Goal: Transaction & Acquisition: Book appointment/travel/reservation

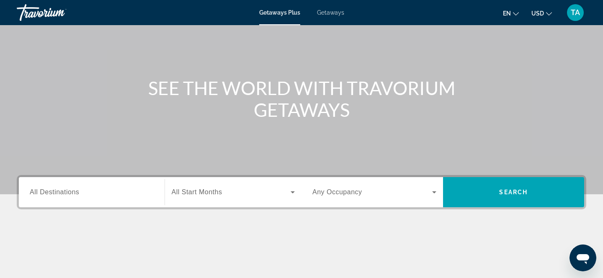
scroll to position [55, 0]
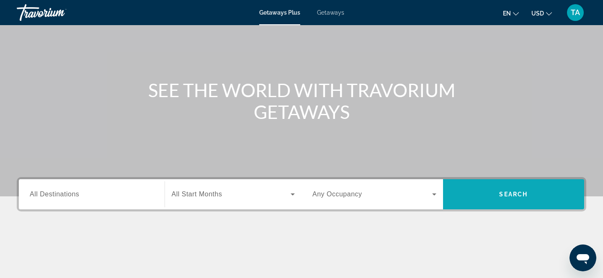
click at [507, 194] on span "Search" at bounding box center [513, 194] width 28 height 7
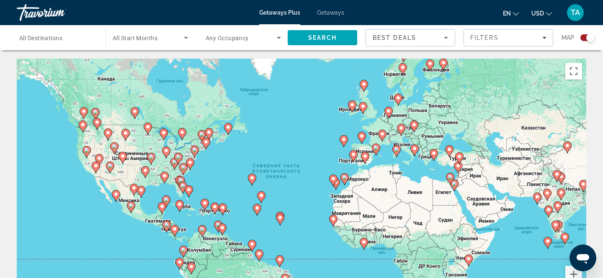
click at [449, 152] on image "Main content" at bounding box center [449, 149] width 5 height 5
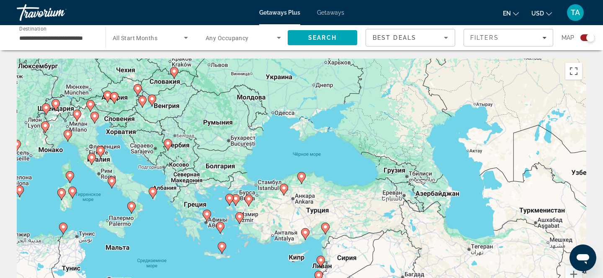
click at [240, 218] on image "Main content" at bounding box center [239, 216] width 5 height 5
type input "**********"
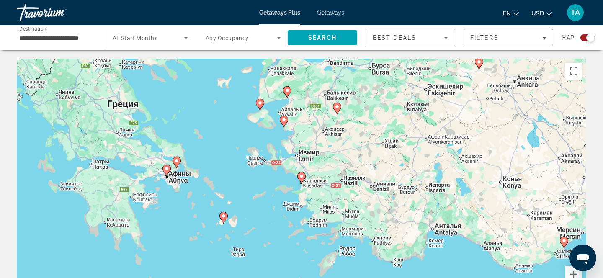
click at [302, 182] on icon "Main content" at bounding box center [301, 178] width 8 height 12
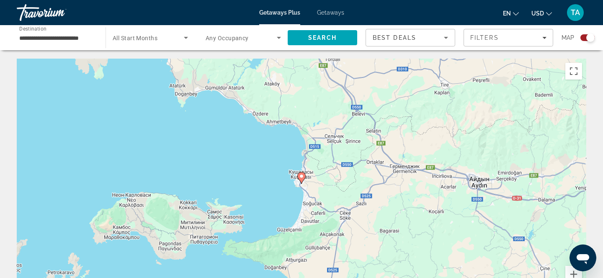
click at [301, 176] on image "Main content" at bounding box center [301, 176] width 5 height 5
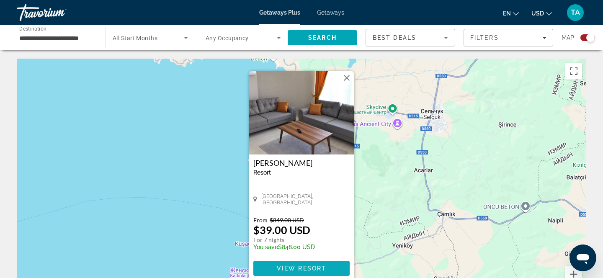
click at [285, 269] on span "View Resort" at bounding box center [301, 268] width 49 height 7
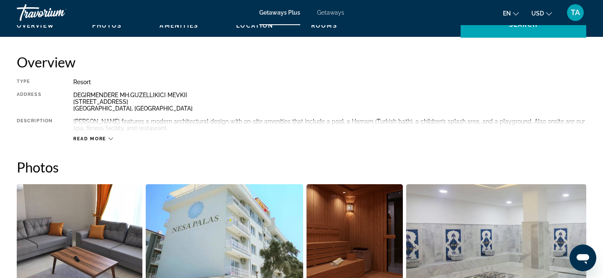
scroll to position [264, 0]
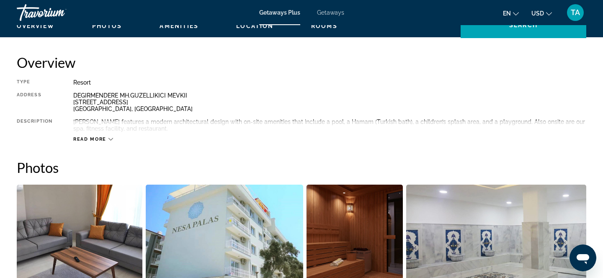
click at [108, 137] on icon "Main content" at bounding box center [110, 139] width 5 height 5
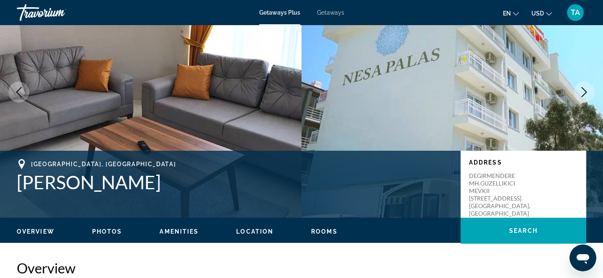
scroll to position [0, 0]
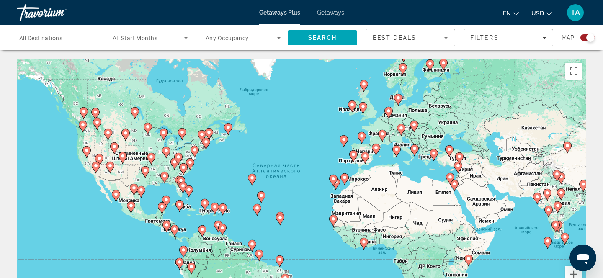
click at [452, 152] on gmp-advanced-marker "Main content" at bounding box center [449, 151] width 8 height 13
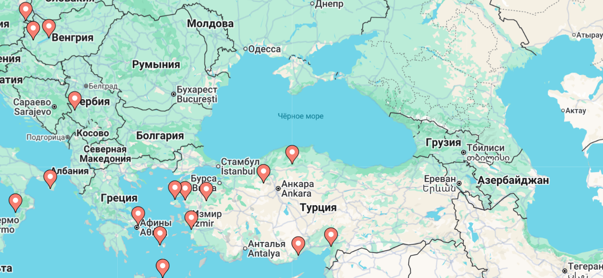
click at [237, 218] on image "Main content" at bounding box center [239, 216] width 5 height 5
type input "**********"
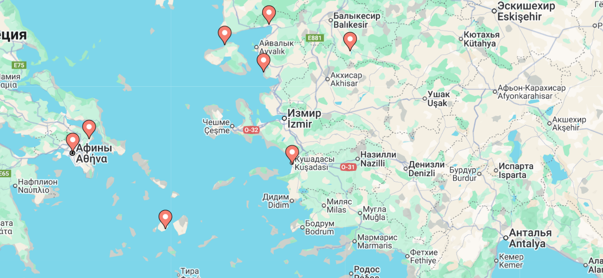
click at [301, 175] on image "Main content" at bounding box center [301, 176] width 5 height 5
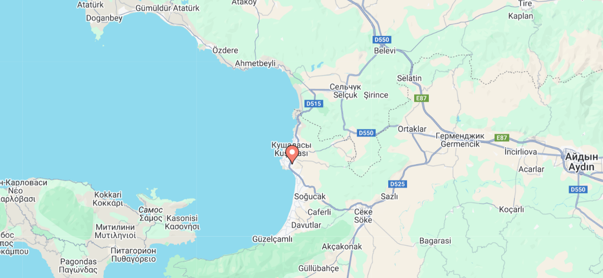
click at [301, 175] on image "Main content" at bounding box center [301, 176] width 5 height 5
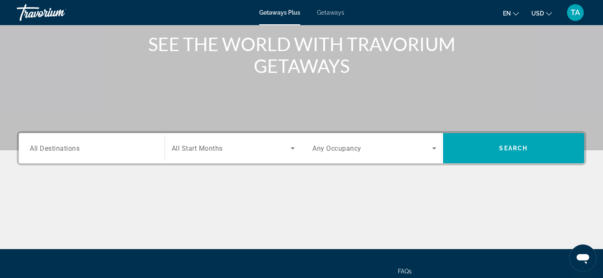
scroll to position [124, 0]
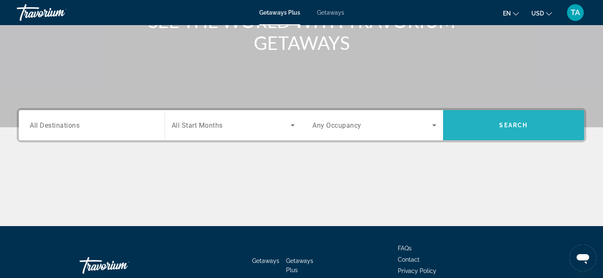
click at [505, 124] on span "Search" at bounding box center [513, 125] width 28 height 7
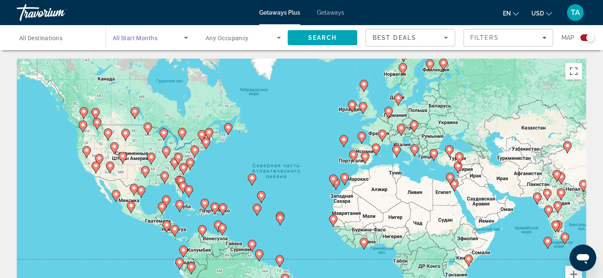
click at [174, 34] on span "Search widget" at bounding box center [148, 38] width 71 height 10
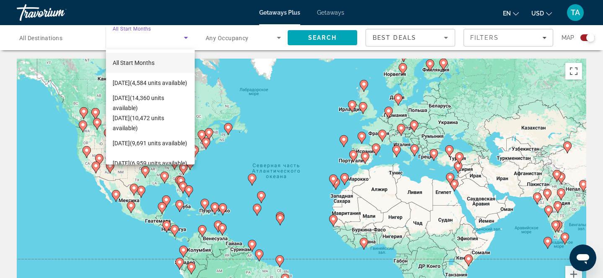
click at [291, 112] on div at bounding box center [301, 139] width 603 height 278
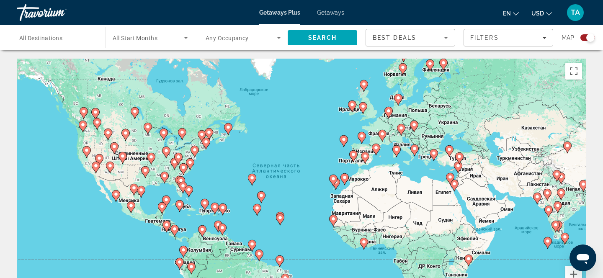
click at [450, 148] on image "Main content" at bounding box center [449, 149] width 5 height 5
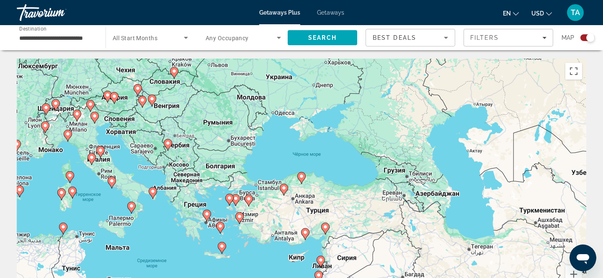
click at [240, 215] on image "Main content" at bounding box center [239, 216] width 5 height 5
type input "**********"
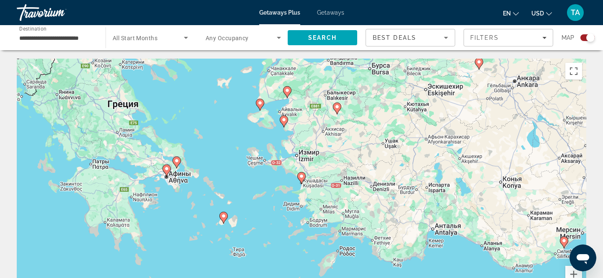
click at [302, 174] on image "Main content" at bounding box center [301, 176] width 5 height 5
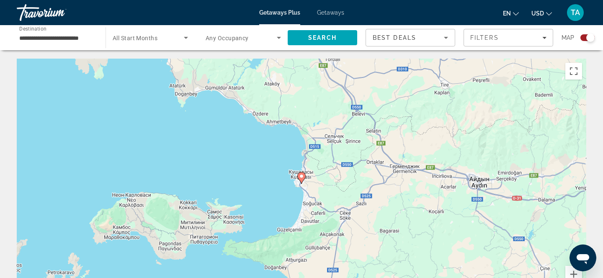
click at [301, 175] on image "Main content" at bounding box center [301, 176] width 5 height 5
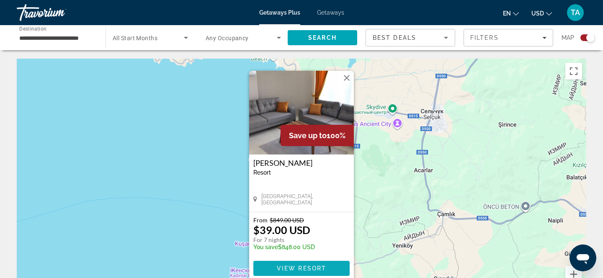
click at [291, 264] on span "Main content" at bounding box center [301, 268] width 96 height 20
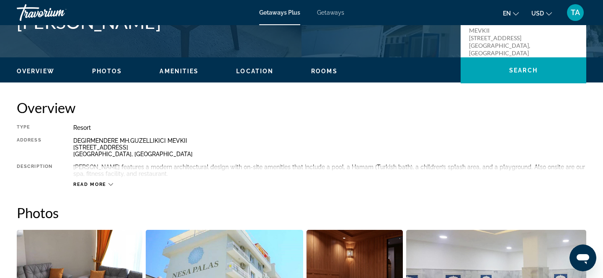
scroll to position [227, 0]
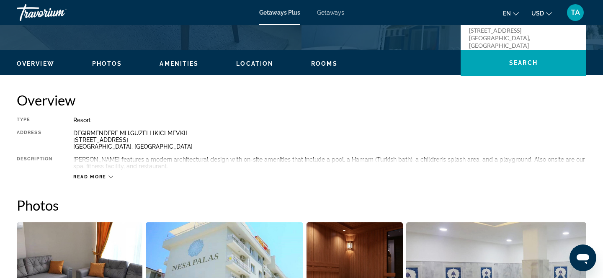
click at [108, 175] on icon "Main content" at bounding box center [110, 177] width 5 height 5
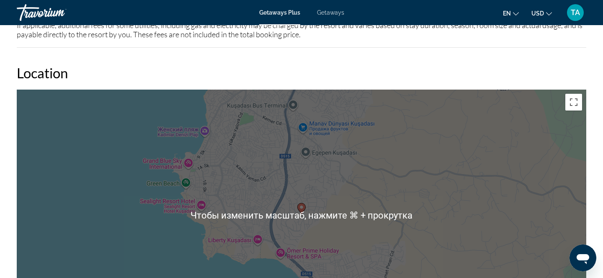
scroll to position [1042, 0]
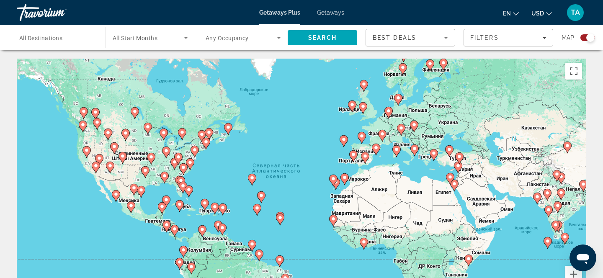
click at [377, 146] on image "Main content" at bounding box center [376, 147] width 5 height 5
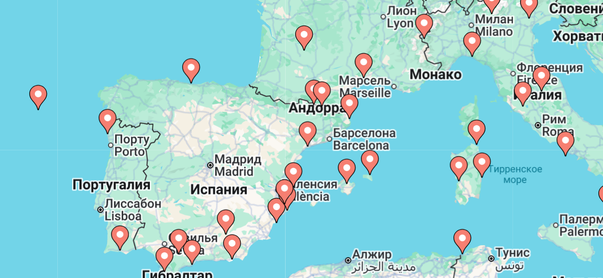
click at [311, 149] on image "Main content" at bounding box center [310, 148] width 5 height 5
type input "**********"
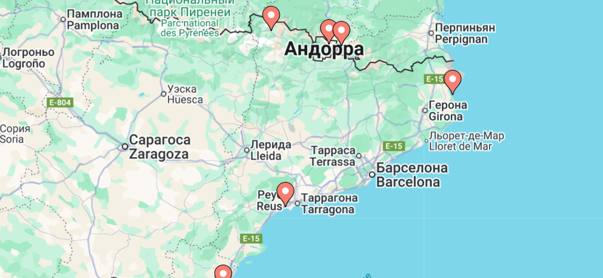
click at [378, 124] on image "Main content" at bounding box center [378, 123] width 5 height 5
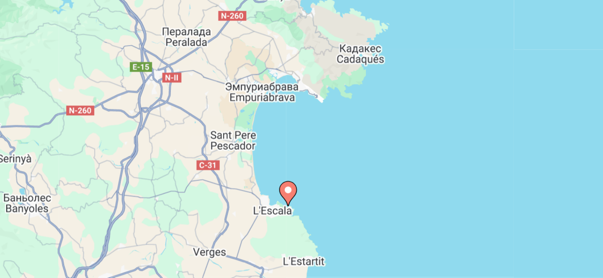
click at [301, 176] on image "Main content" at bounding box center [301, 176] width 5 height 5
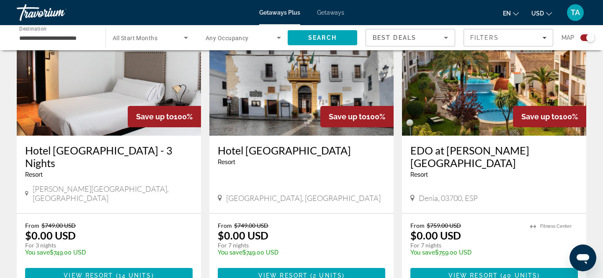
scroll to position [654, 0]
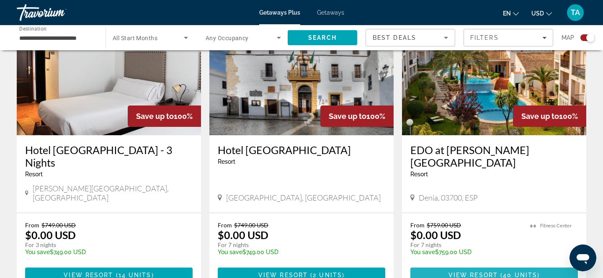
click at [461, 265] on span "Main content" at bounding box center [493, 275] width 167 height 20
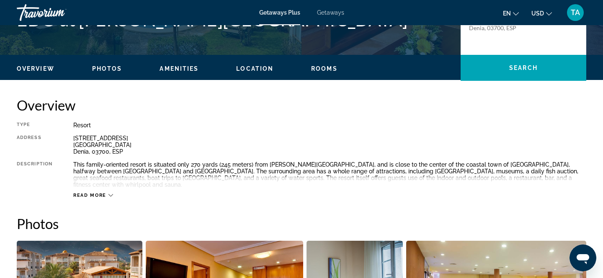
scroll to position [222, 0]
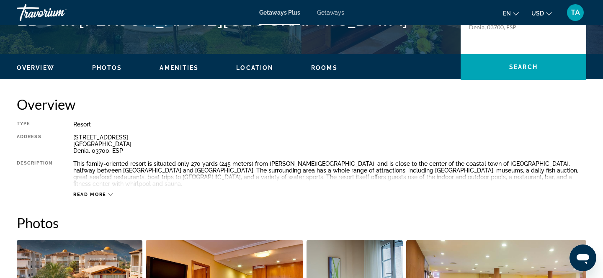
click at [96, 192] on span "Read more" at bounding box center [89, 194] width 33 height 5
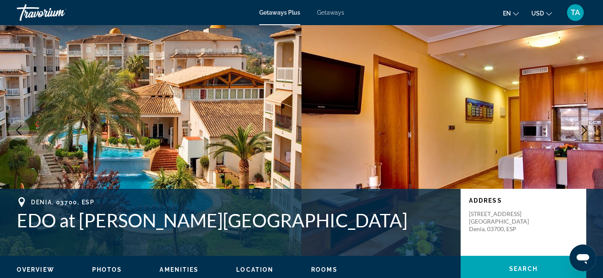
scroll to position [21, 0]
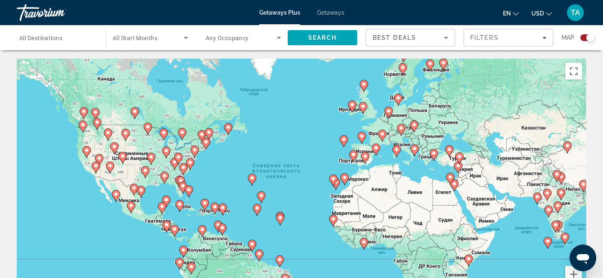
click at [390, 110] on image "Main content" at bounding box center [388, 110] width 5 height 5
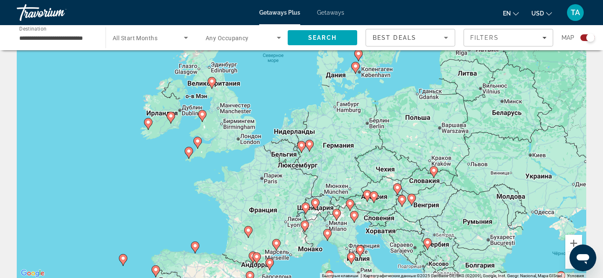
scroll to position [33, 0]
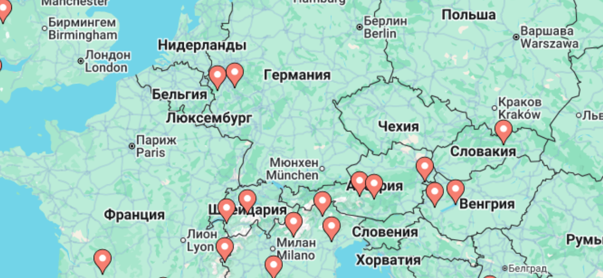
click at [309, 141] on image "Main content" at bounding box center [309, 141] width 5 height 5
type input "**********"
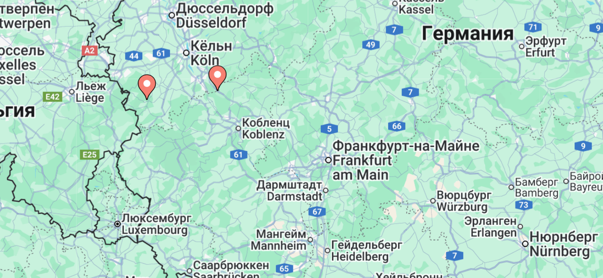
click at [302, 143] on image "Main content" at bounding box center [301, 143] width 5 height 5
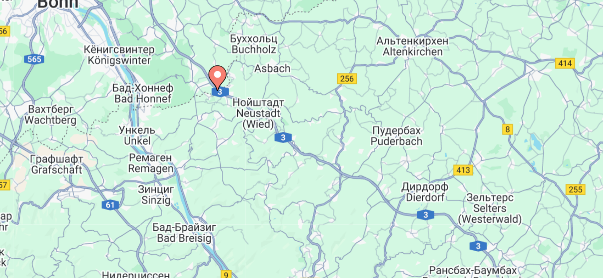
click at [302, 142] on image "Main content" at bounding box center [301, 143] width 5 height 5
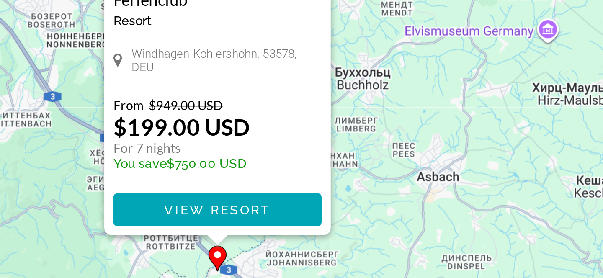
scroll to position [23, 0]
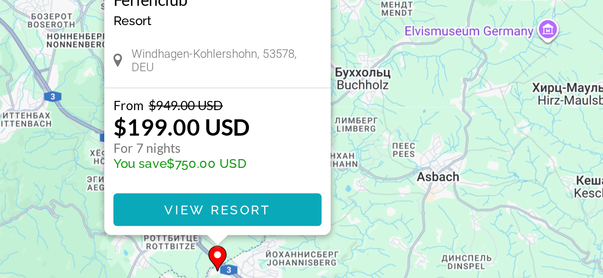
click at [290, 243] on span "View Resort" at bounding box center [301, 246] width 49 height 7
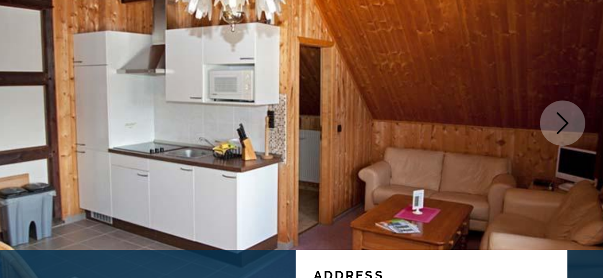
click at [588, 152] on icon "Next image" at bounding box center [584, 151] width 10 height 10
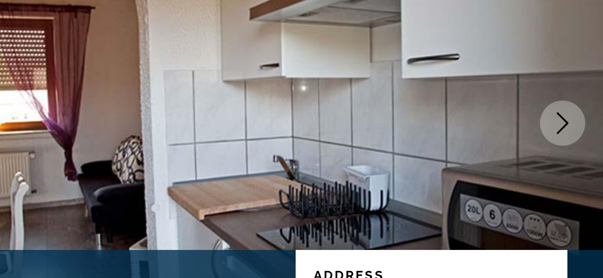
click at [588, 152] on icon "Next image" at bounding box center [584, 151] width 10 height 10
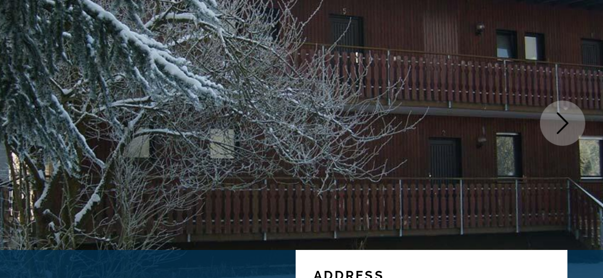
click at [588, 152] on icon "Next image" at bounding box center [584, 151] width 10 height 10
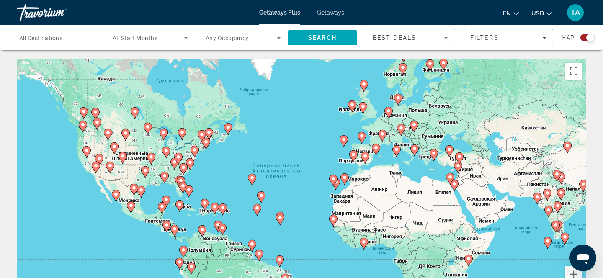
click at [389, 110] on image "Main content" at bounding box center [388, 110] width 5 height 5
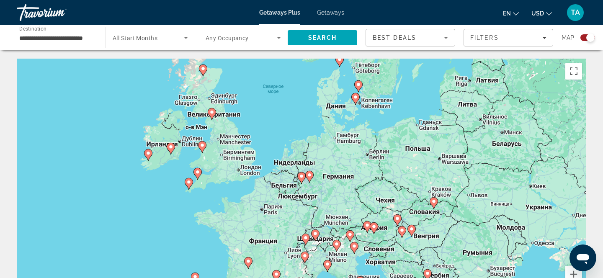
click at [301, 176] on image "Main content" at bounding box center [301, 176] width 5 height 5
type input "**********"
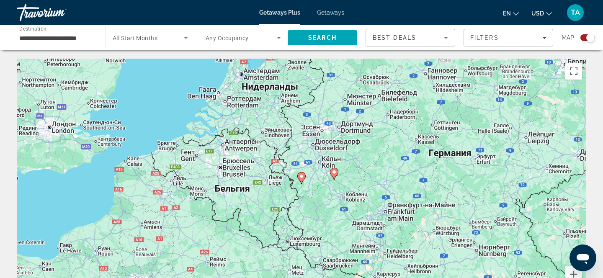
click at [301, 176] on image "Main content" at bounding box center [301, 176] width 5 height 5
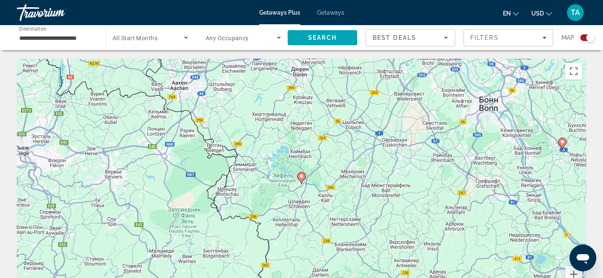
click at [301, 176] on image "Main content" at bounding box center [301, 176] width 5 height 5
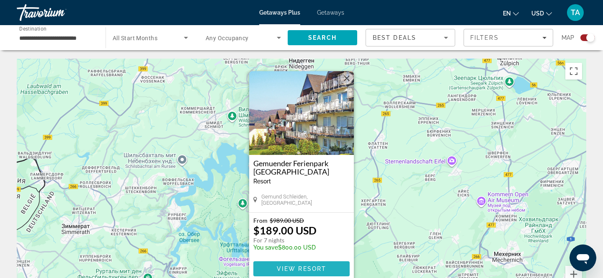
click at [286, 268] on span "View Resort" at bounding box center [301, 268] width 49 height 7
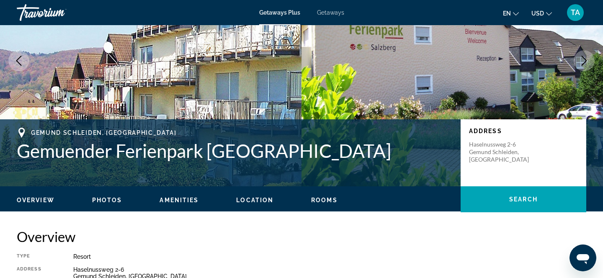
scroll to position [28, 0]
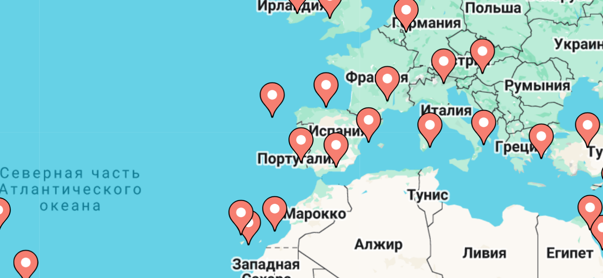
click at [389, 111] on image "Main content" at bounding box center [388, 110] width 5 height 5
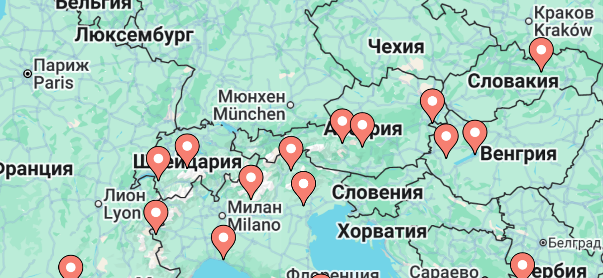
click at [307, 237] on image "Main content" at bounding box center [305, 237] width 5 height 5
type input "**********"
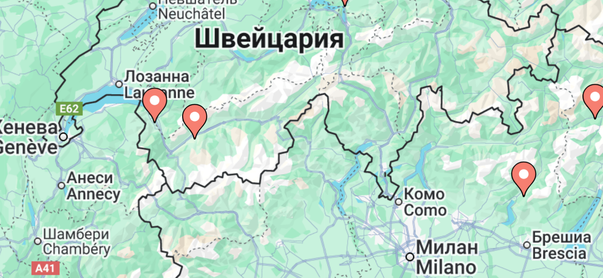
click at [318, 178] on image "Main content" at bounding box center [317, 177] width 5 height 5
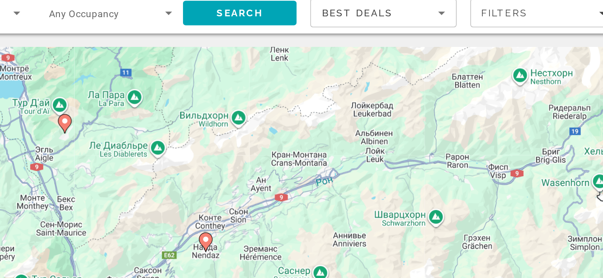
click at [215, 104] on image "Main content" at bounding box center [215, 103] width 5 height 5
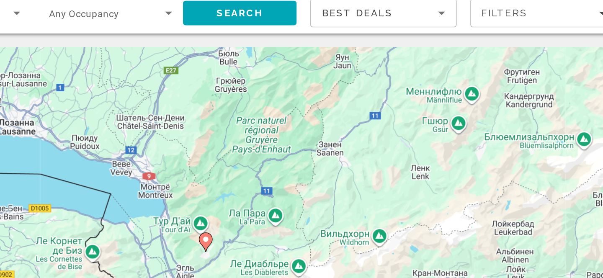
click at [303, 177] on image "Main content" at bounding box center [301, 176] width 5 height 5
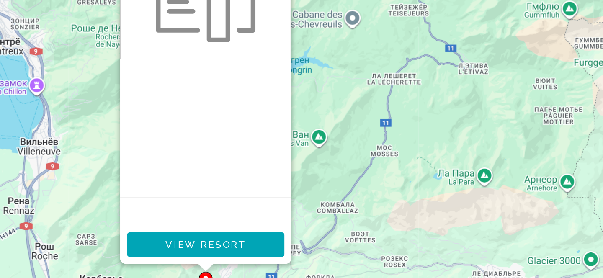
scroll to position [12, 0]
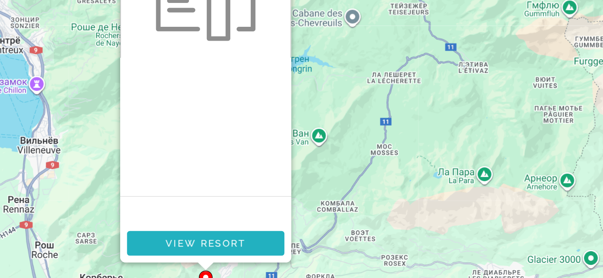
click at [291, 257] on span "View Resort" at bounding box center [301, 256] width 49 height 7
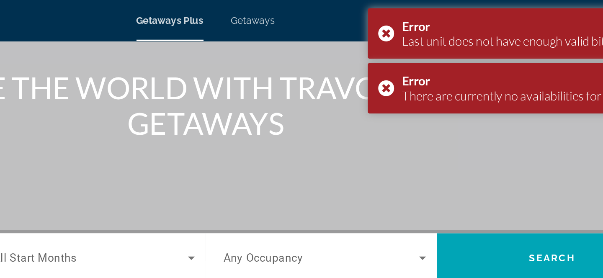
scroll to position [88, 0]
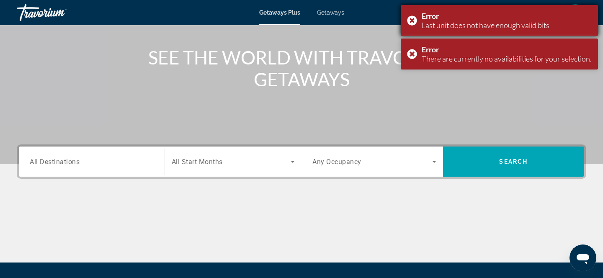
click at [412, 18] on div "Error Last unit does not have enough valid bits" at bounding box center [499, 20] width 197 height 31
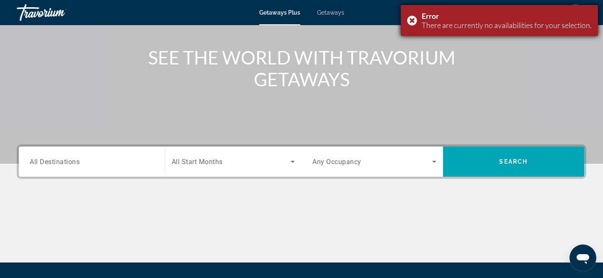
click at [409, 19] on div "Error There are currently no availabilities for your selection." at bounding box center [499, 20] width 197 height 31
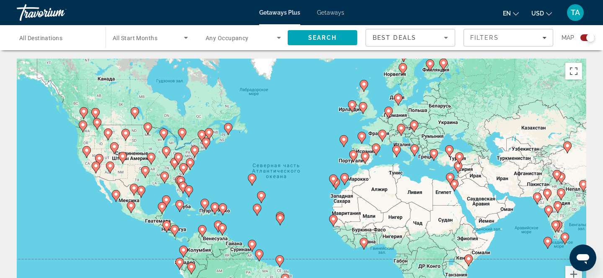
click at [389, 109] on image "Main content" at bounding box center [388, 110] width 5 height 5
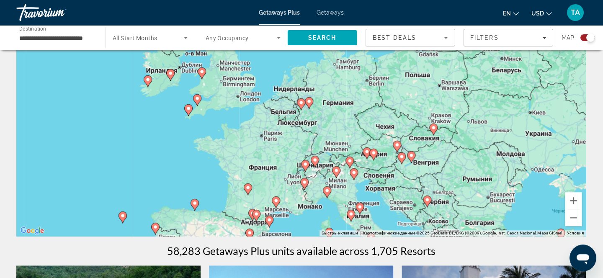
scroll to position [74, 0]
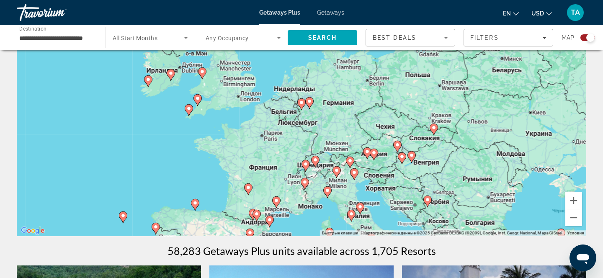
click at [328, 188] on image "Main content" at bounding box center [327, 190] width 5 height 5
type input "**********"
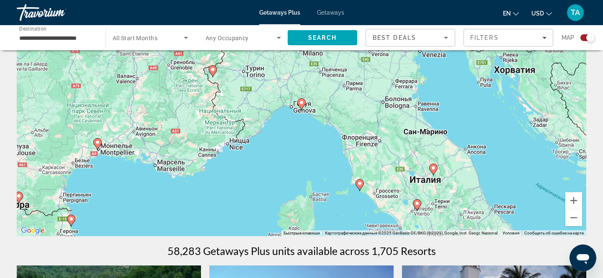
click at [301, 101] on image "Main content" at bounding box center [301, 102] width 5 height 5
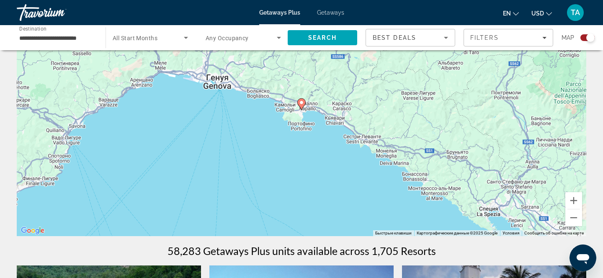
click at [301, 101] on image "Main content" at bounding box center [301, 102] width 5 height 5
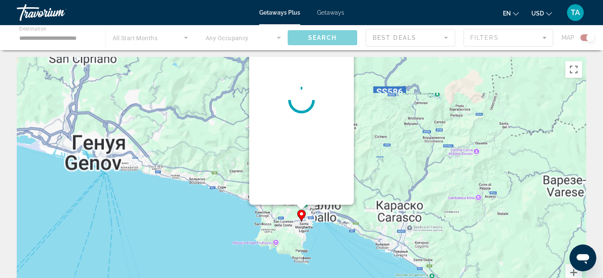
scroll to position [0, 0]
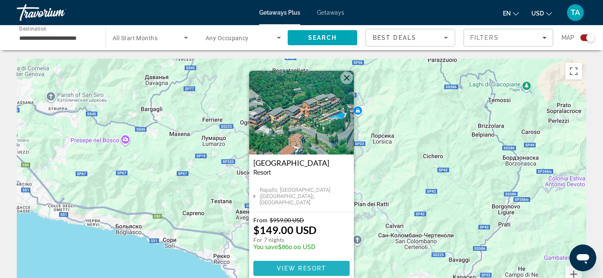
click at [282, 266] on span "View Resort" at bounding box center [301, 268] width 49 height 7
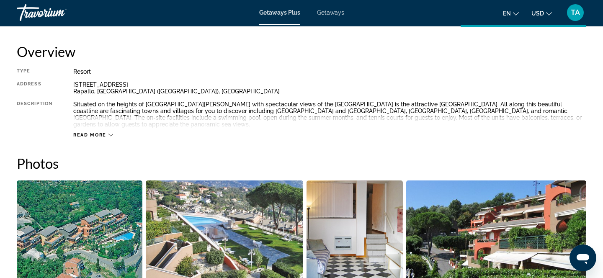
scroll to position [271, 0]
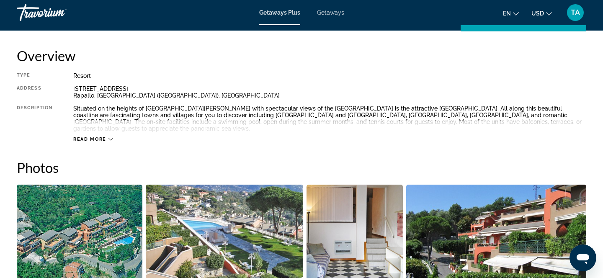
click at [108, 138] on icon "Main content" at bounding box center [110, 139] width 5 height 3
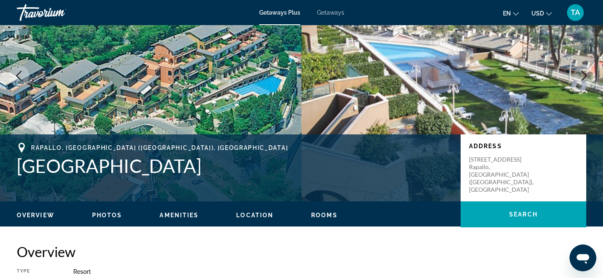
scroll to position [0, 0]
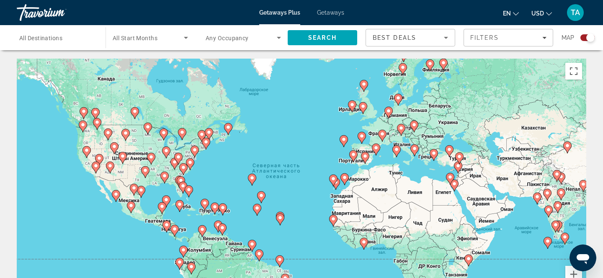
click at [296, 126] on div "Чтобы активировать перетаскивание с помощью клавиатуры, нажмите Alt + Ввод. Пос…" at bounding box center [301, 184] width 569 height 251
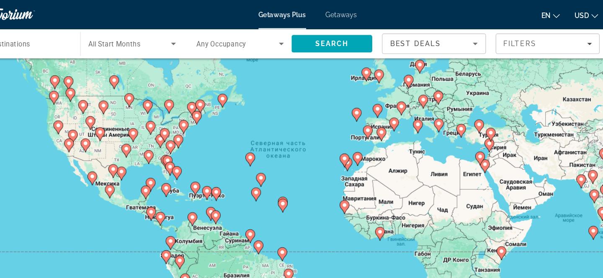
scroll to position [42, 0]
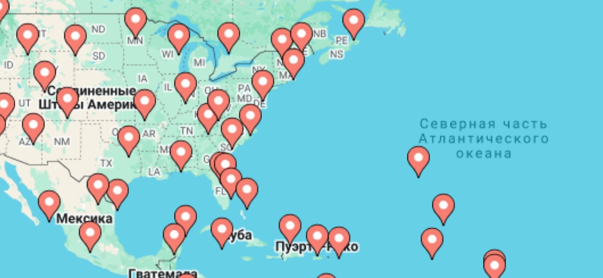
click at [183, 144] on image "Main content" at bounding box center [182, 144] width 5 height 5
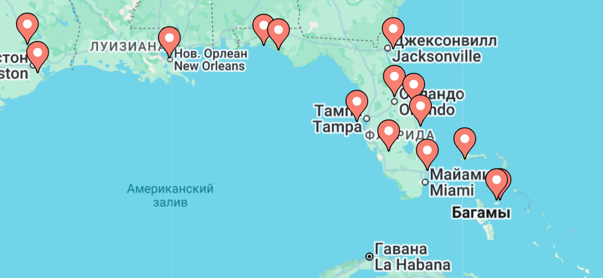
click at [288, 125] on image "Main content" at bounding box center [287, 126] width 5 height 5
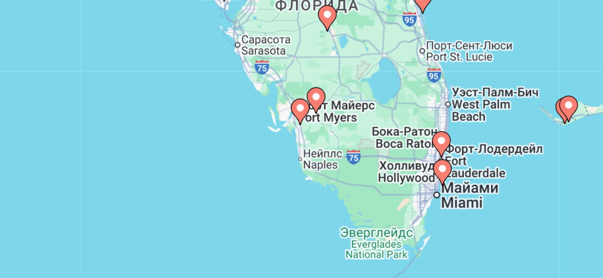
click at [358, 167] on image "Main content" at bounding box center [358, 166] width 5 height 5
type input "**********"
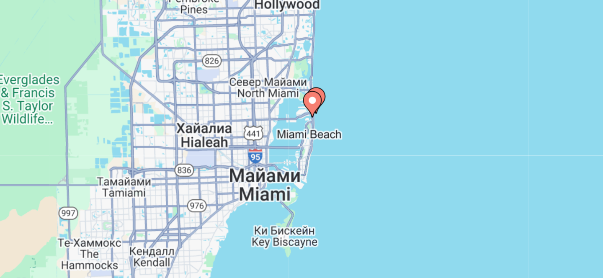
click at [300, 136] on image "Main content" at bounding box center [299, 136] width 5 height 5
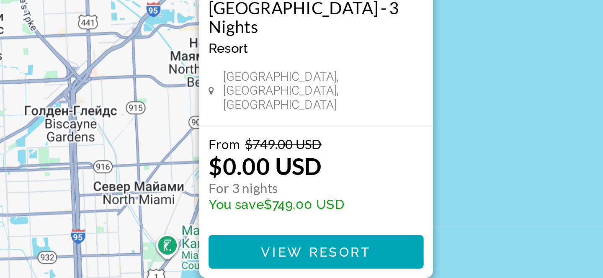
scroll to position [2, 0]
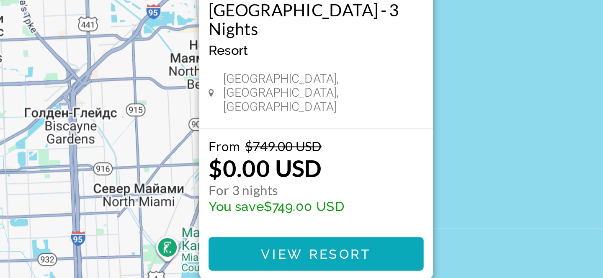
click at [281, 265] on span "View Resort" at bounding box center [301, 266] width 49 height 7
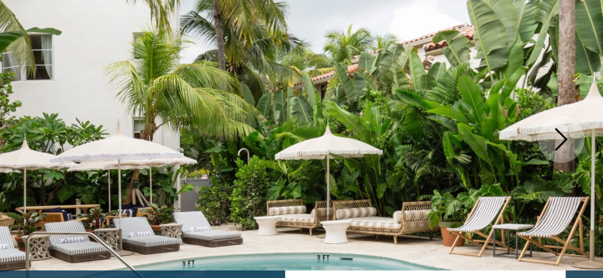
click at [582, 148] on icon "Next image" at bounding box center [584, 151] width 10 height 10
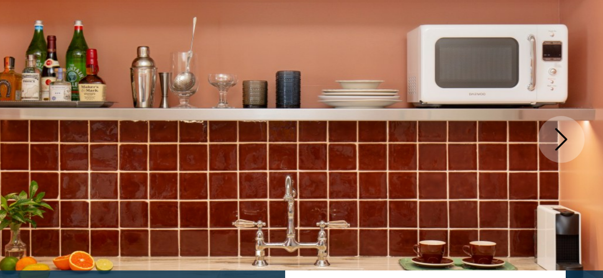
click at [582, 148] on icon "Next image" at bounding box center [584, 151] width 10 height 10
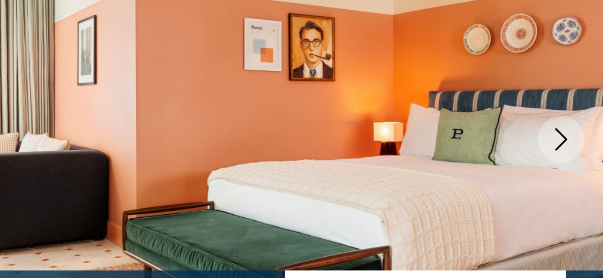
click at [582, 148] on icon "Next image" at bounding box center [584, 151] width 10 height 10
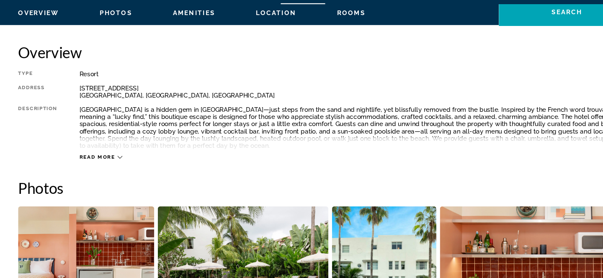
scroll to position [258, 0]
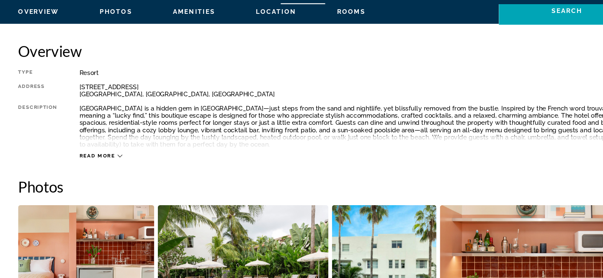
click at [108, 163] on icon "Main content" at bounding box center [110, 165] width 5 height 5
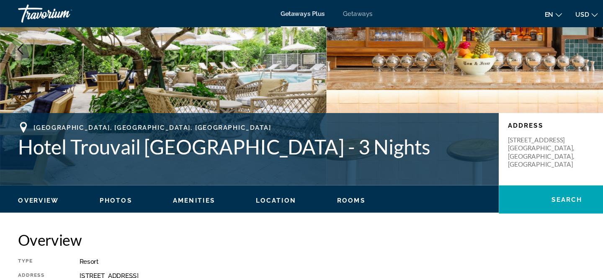
scroll to position [0, 0]
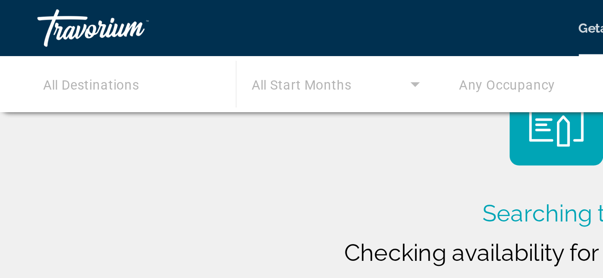
click at [98, 60] on div "Searching thousands of resorts... Checking availability for your preferred date…" at bounding box center [301, 90] width 603 height 180
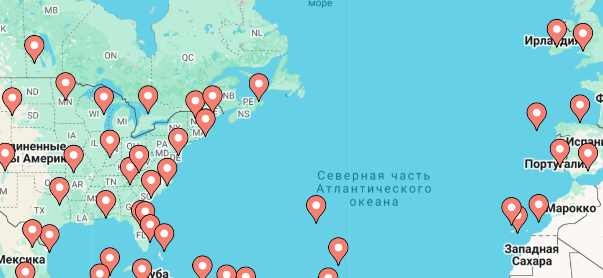
click at [181, 187] on image "Main content" at bounding box center [182, 185] width 5 height 5
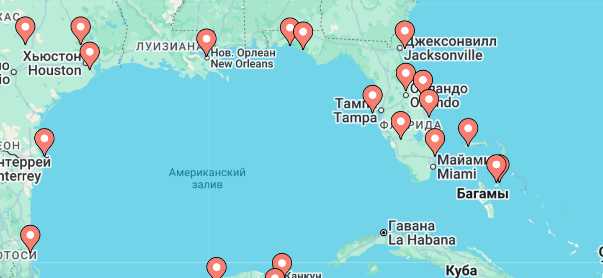
click at [316, 170] on image "Main content" at bounding box center [315, 170] width 5 height 5
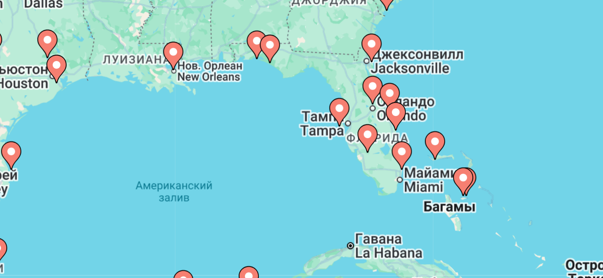
click at [303, 176] on image "Main content" at bounding box center [301, 176] width 5 height 5
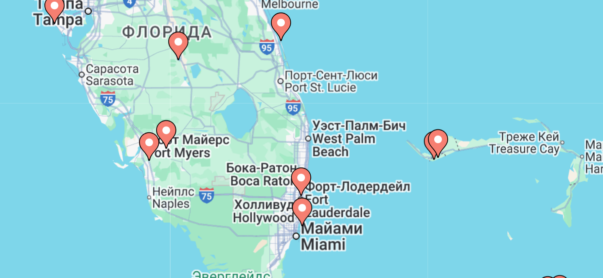
click at [246, 188] on icon "Main content" at bounding box center [246, 193] width 8 height 11
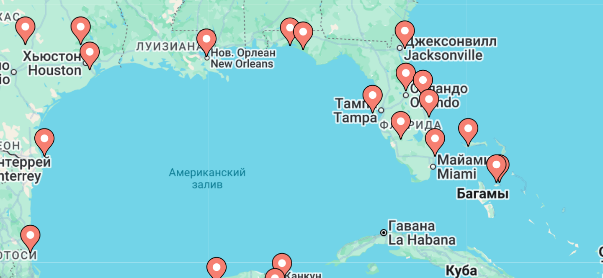
click at [316, 171] on image "Main content" at bounding box center [315, 170] width 5 height 5
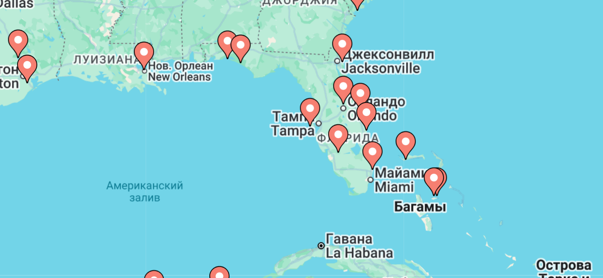
click at [286, 179] on image "Main content" at bounding box center [287, 180] width 5 height 5
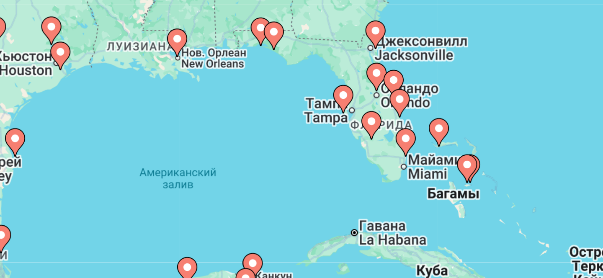
click at [302, 172] on icon "Main content" at bounding box center [302, 176] width 8 height 11
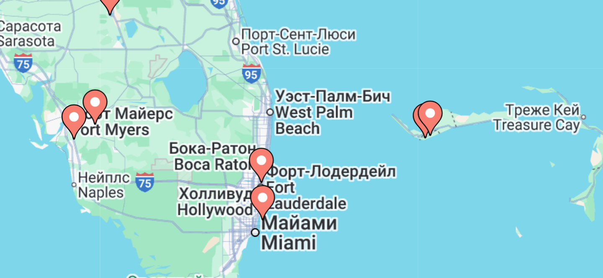
click at [300, 183] on image "Main content" at bounding box center [301, 182] width 5 height 5
type input "**********"
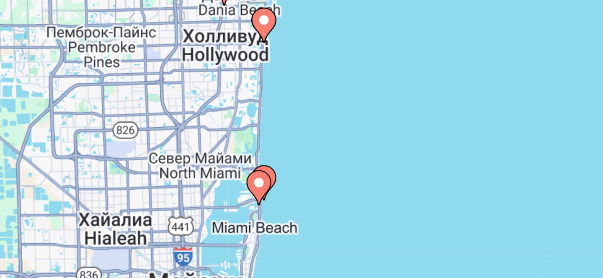
click at [300, 124] on image "Main content" at bounding box center [301, 123] width 5 height 5
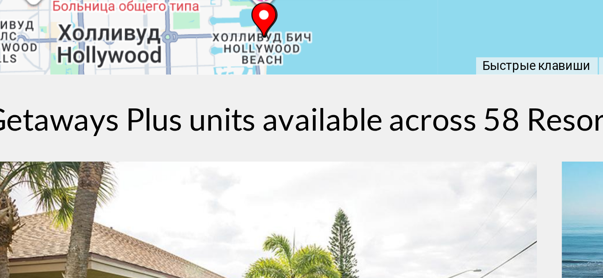
scroll to position [100, 0]
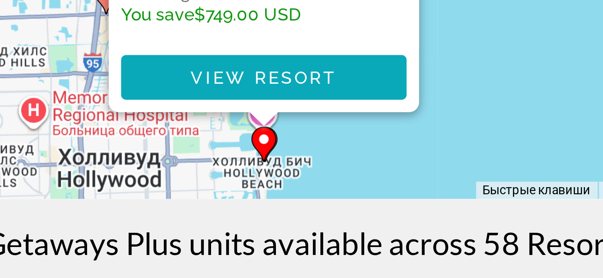
click at [293, 166] on span "View Resort" at bounding box center [301, 168] width 49 height 7
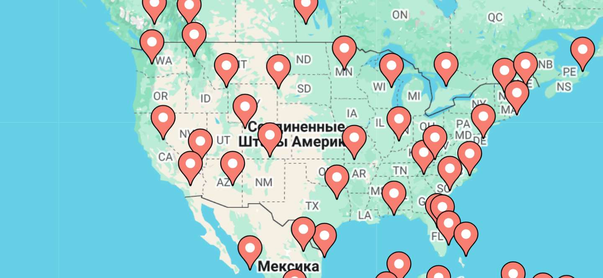
click at [100, 157] on image "Main content" at bounding box center [99, 158] width 5 height 5
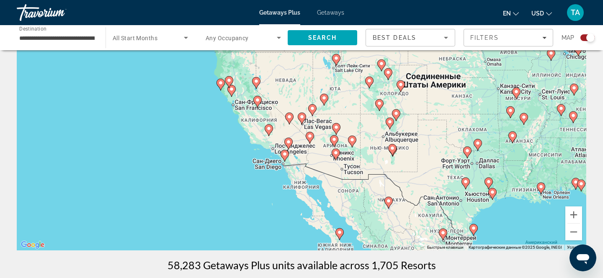
scroll to position [60, 0]
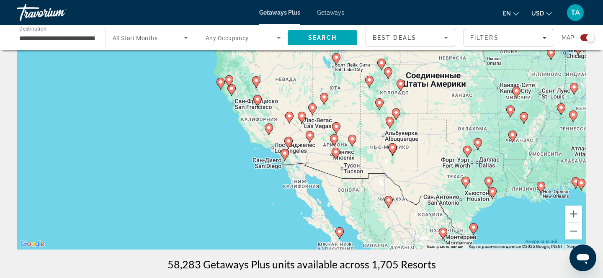
click at [284, 153] on image "Main content" at bounding box center [284, 153] width 5 height 5
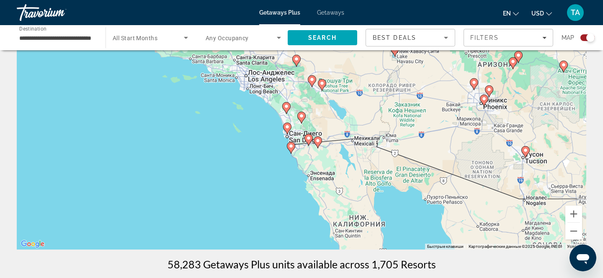
click at [288, 127] on image "Main content" at bounding box center [287, 126] width 5 height 5
type input "**********"
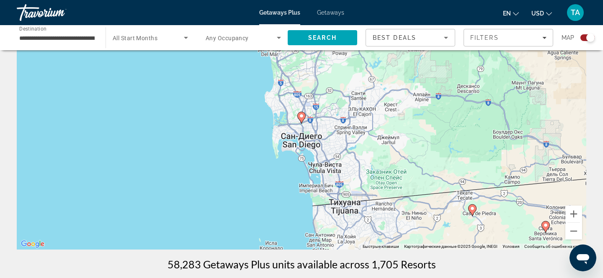
click at [301, 119] on g "Main content" at bounding box center [301, 118] width 8 height 12
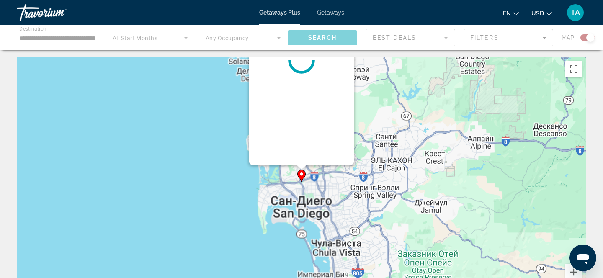
scroll to position [0, 0]
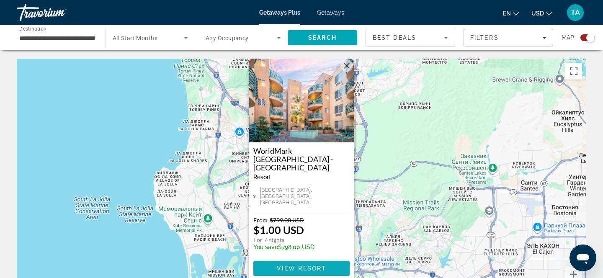
click at [314, 265] on span "View Resort" at bounding box center [301, 268] width 49 height 7
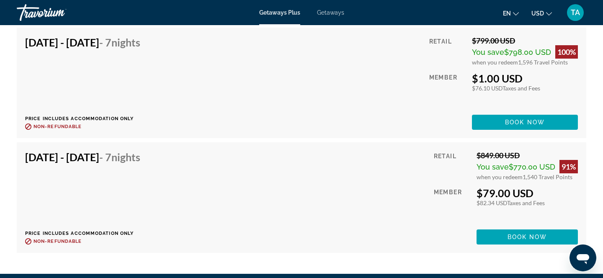
scroll to position [2311, 0]
